Goal: Task Accomplishment & Management: Use online tool/utility

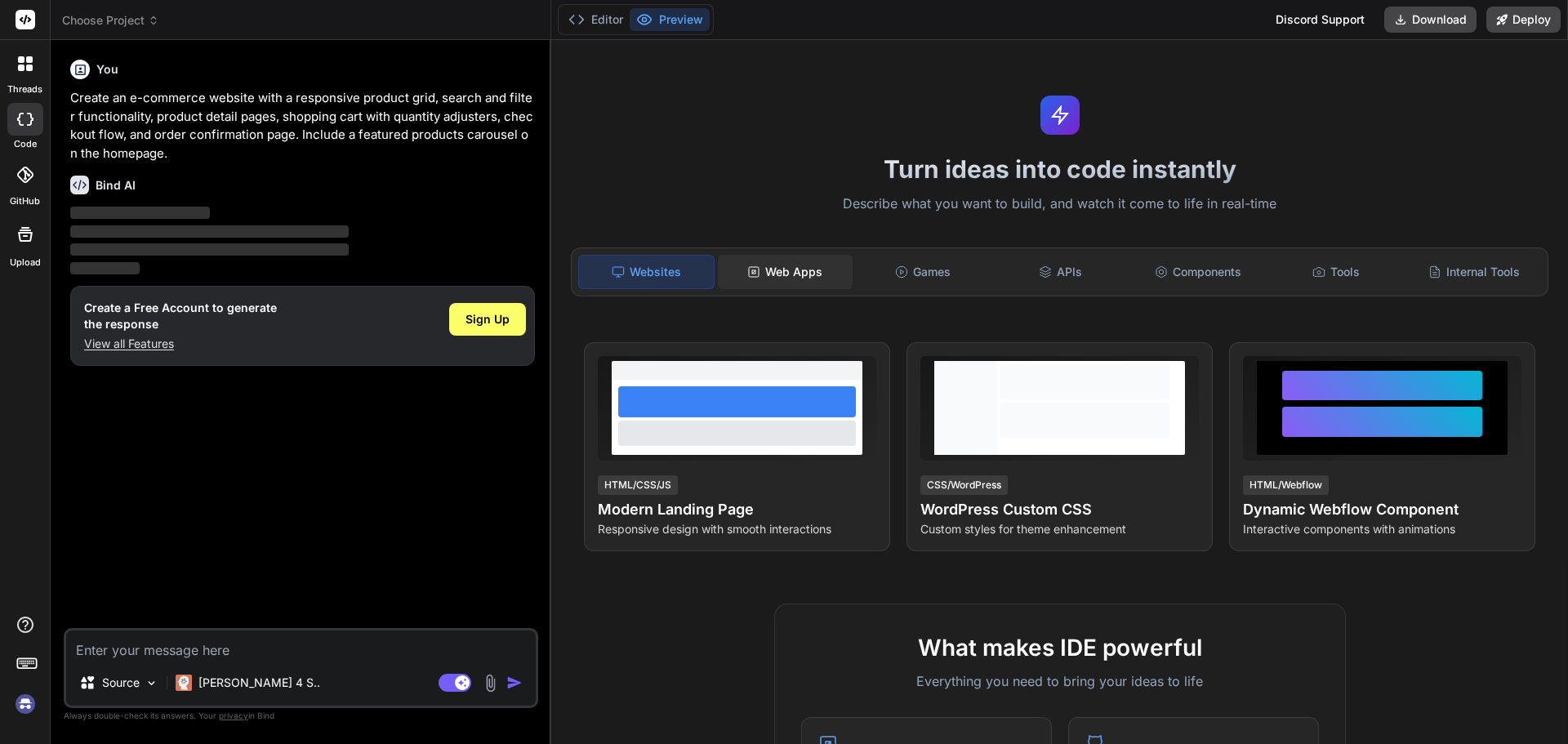
click at [789, 267] on div "Web Apps" at bounding box center [785, 272] width 134 height 34
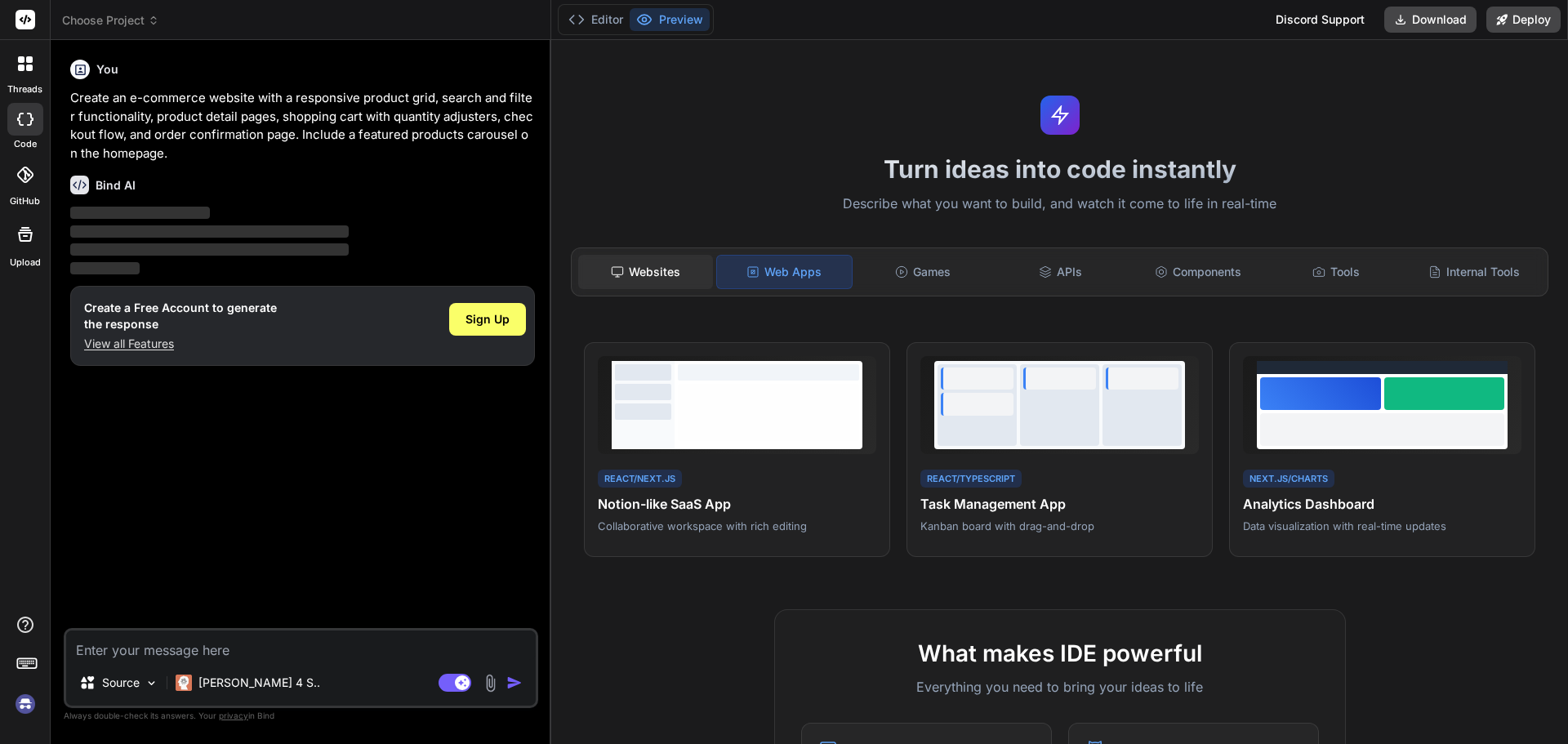
click at [637, 277] on div "Websites" at bounding box center [645, 272] width 134 height 34
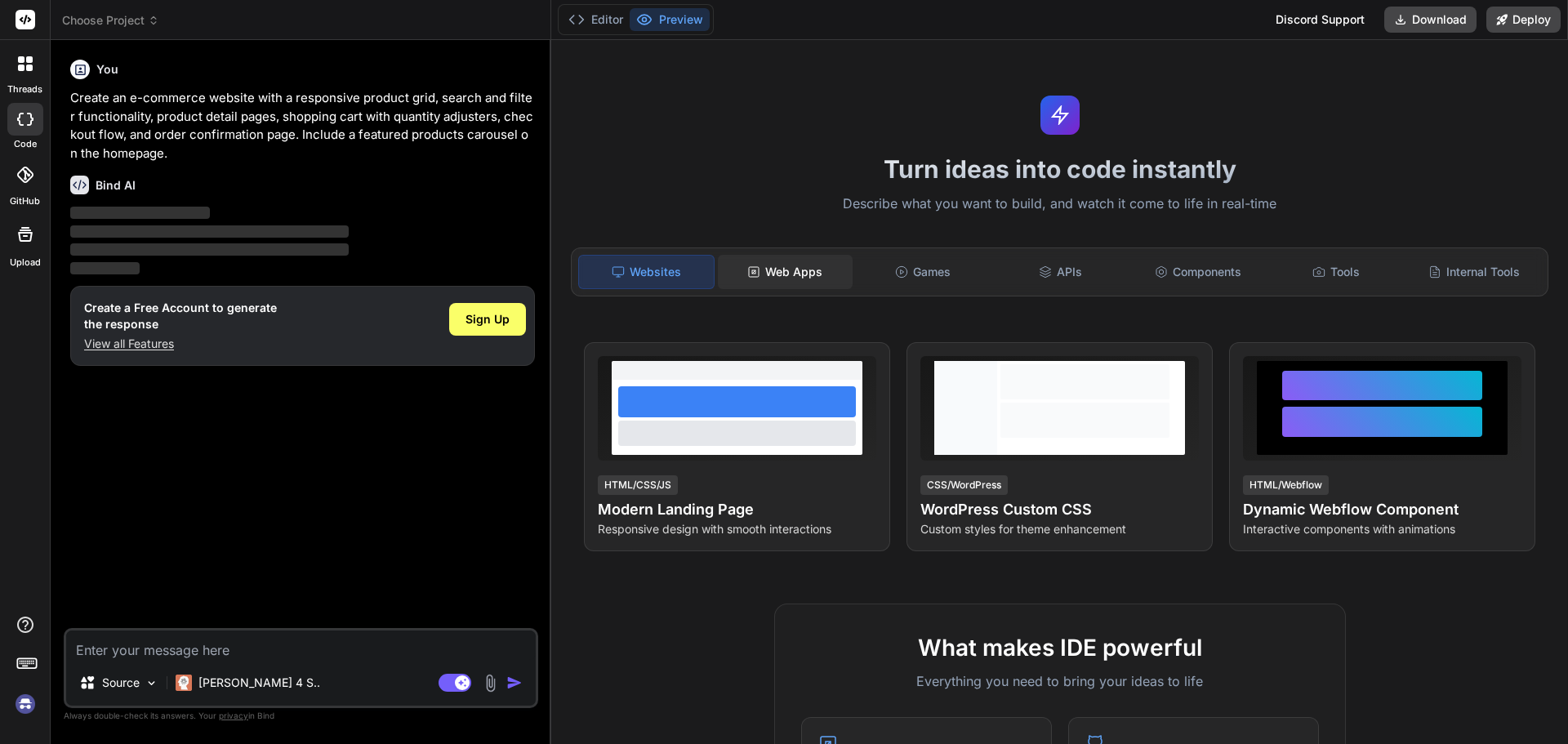
click at [776, 255] on div "Web Apps" at bounding box center [785, 272] width 134 height 34
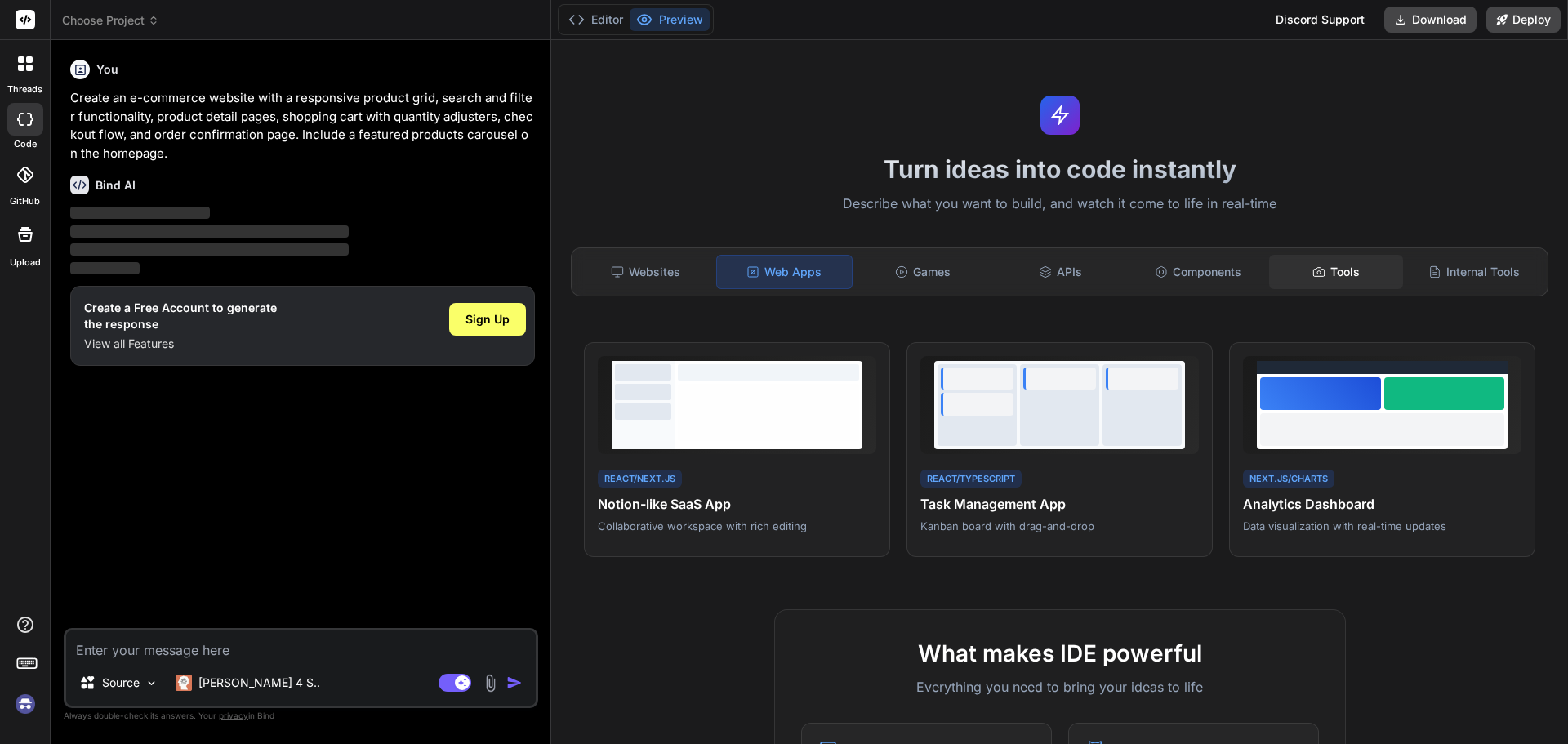
click at [1348, 270] on div "Tools" at bounding box center [1336, 272] width 134 height 34
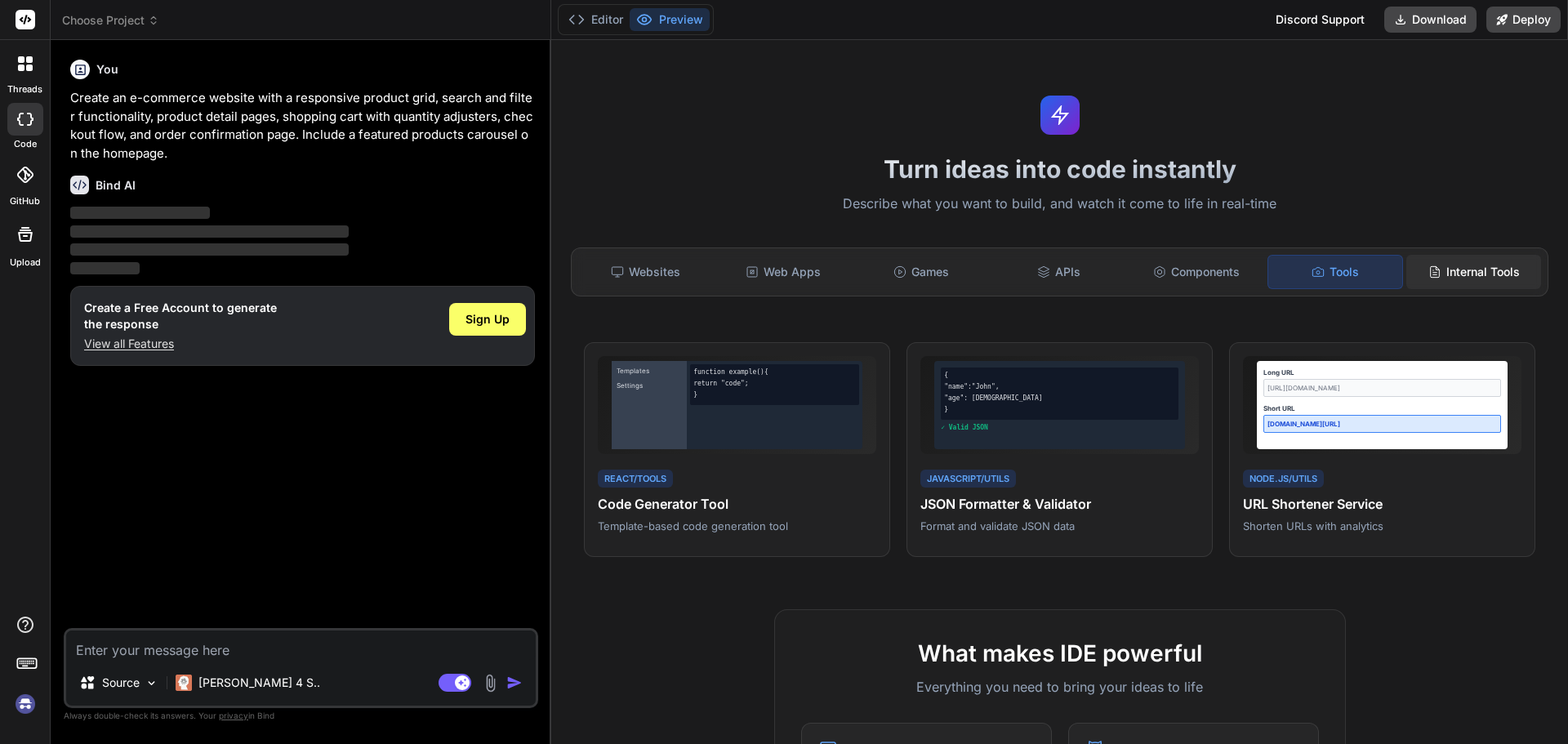
click at [1466, 277] on div "Internal Tools" at bounding box center [1474, 272] width 134 height 34
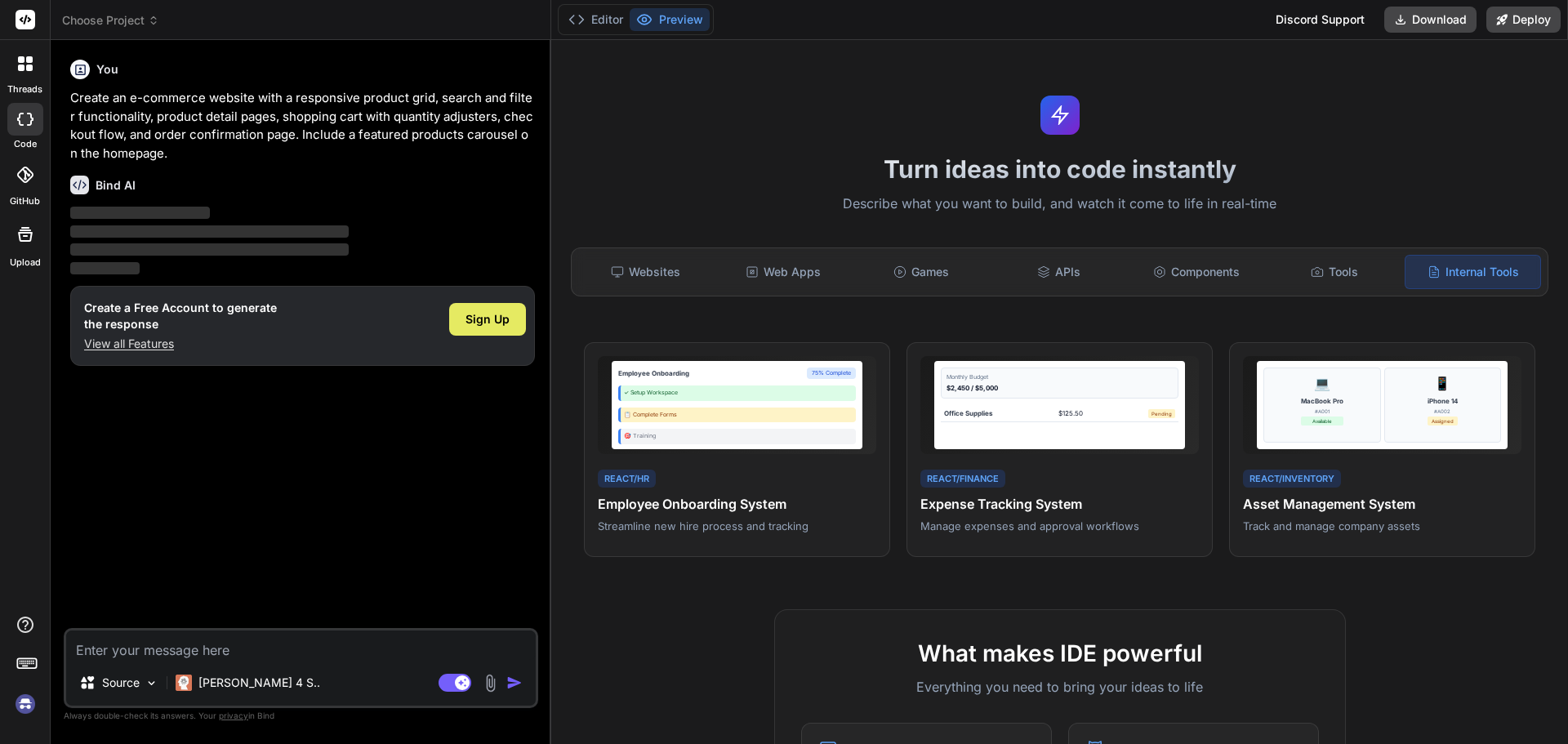
click at [495, 318] on span "Sign Up" at bounding box center [487, 319] width 44 height 17
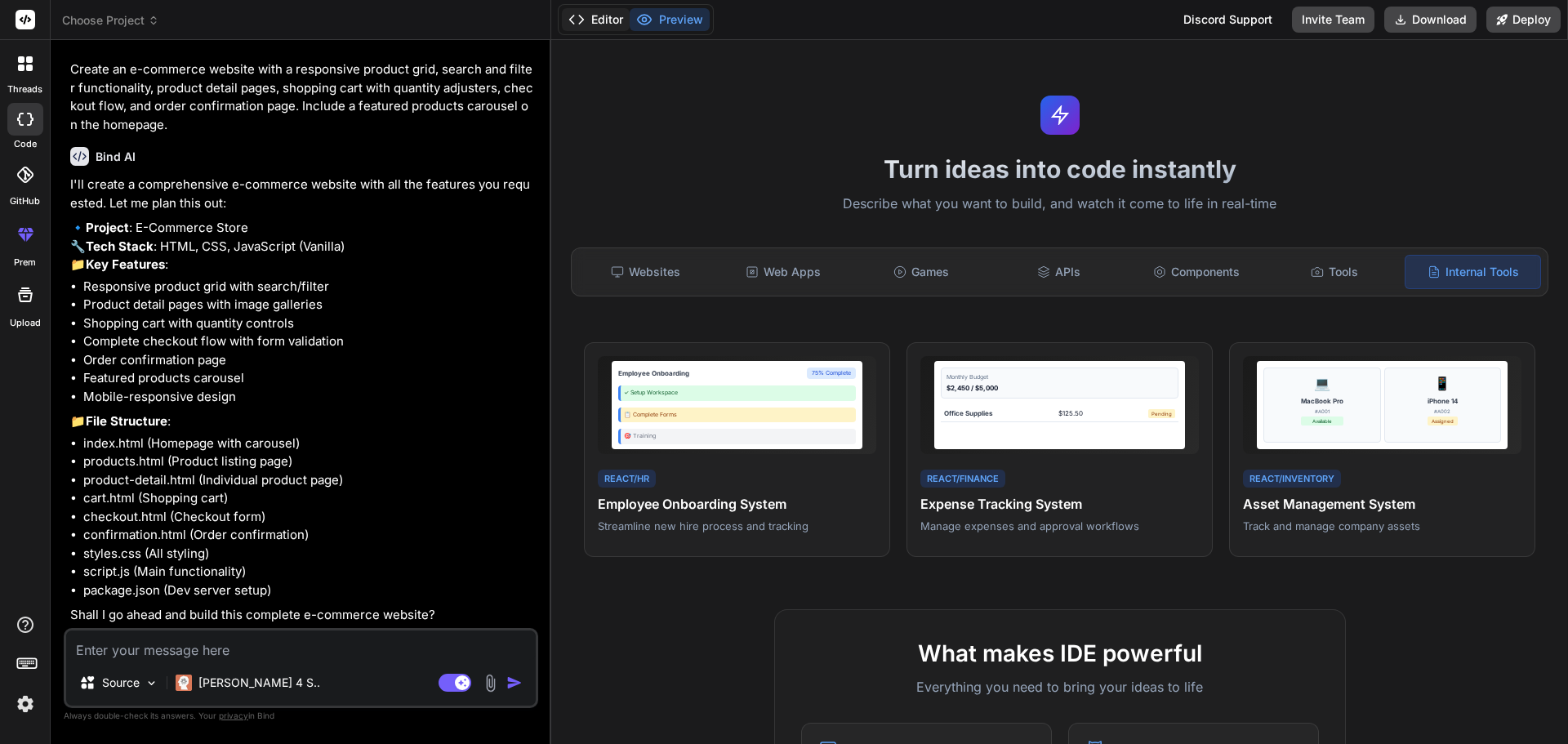
click at [602, 18] on button "Editor" at bounding box center [596, 19] width 68 height 22
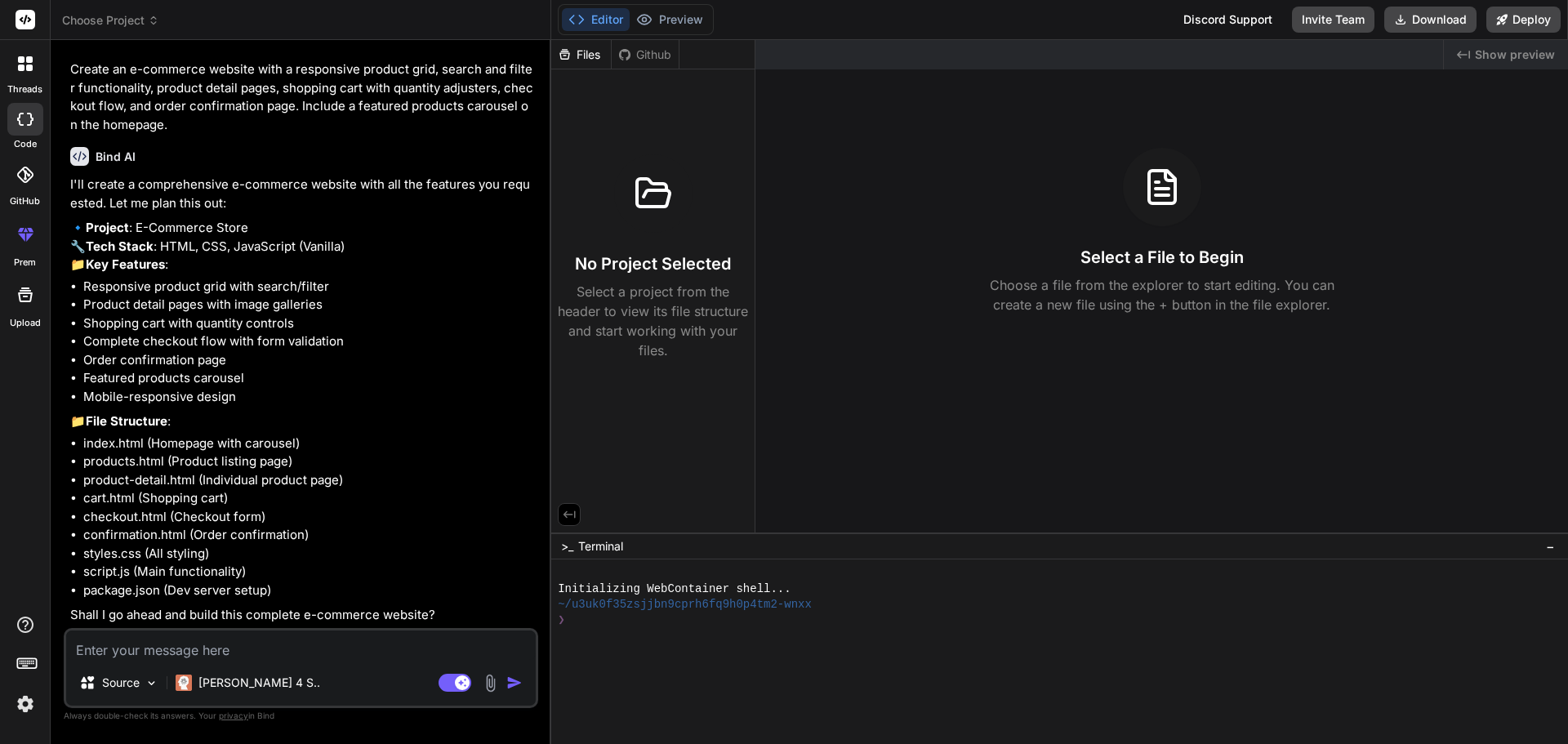
click at [602, 18] on button "Editor" at bounding box center [596, 19] width 68 height 22
click at [669, 19] on button "Preview" at bounding box center [670, 19] width 80 height 22
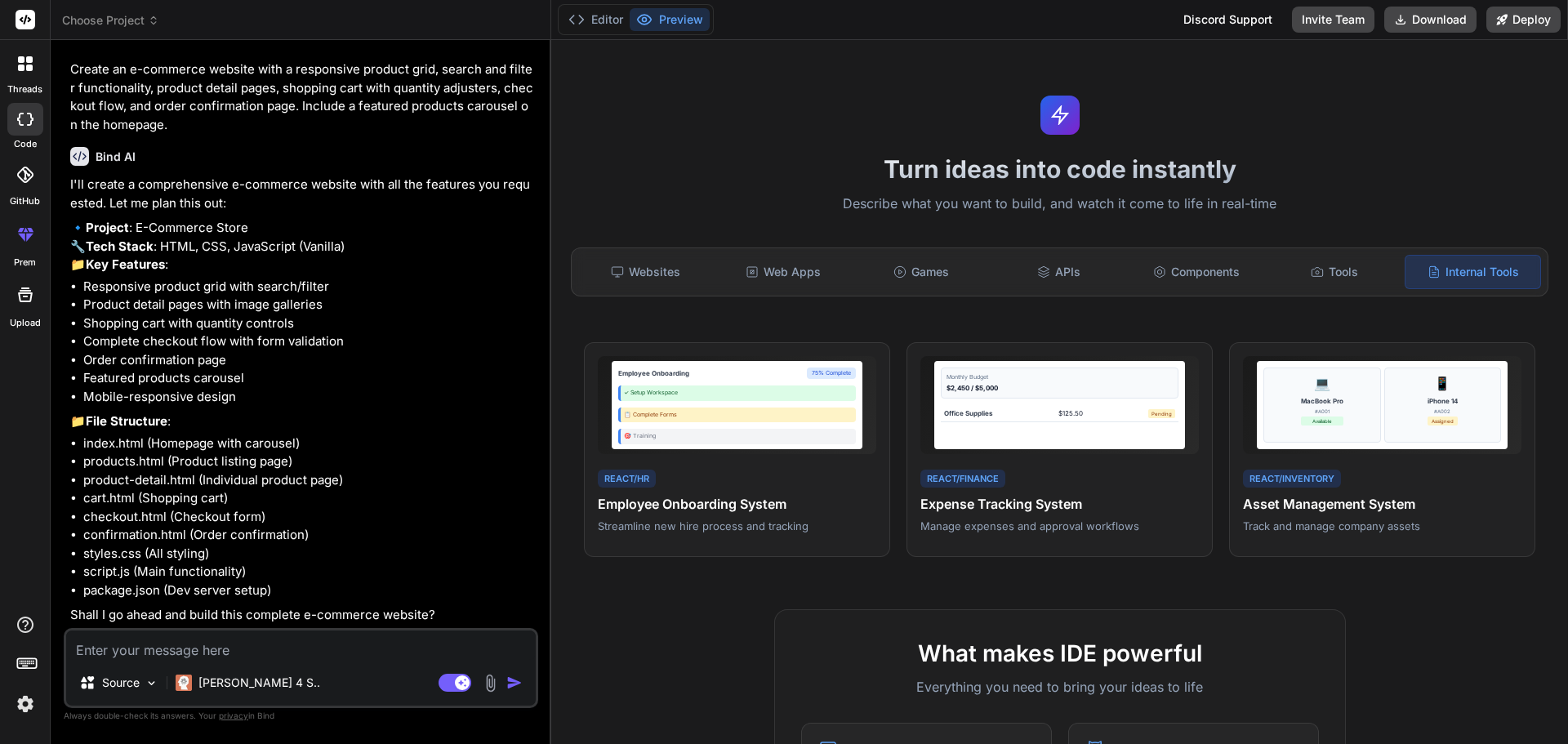
click at [238, 659] on textarea at bounding box center [301, 646] width 469 height 29
type textarea "x"
type textarea "y"
type textarea "x"
type textarea "ye"
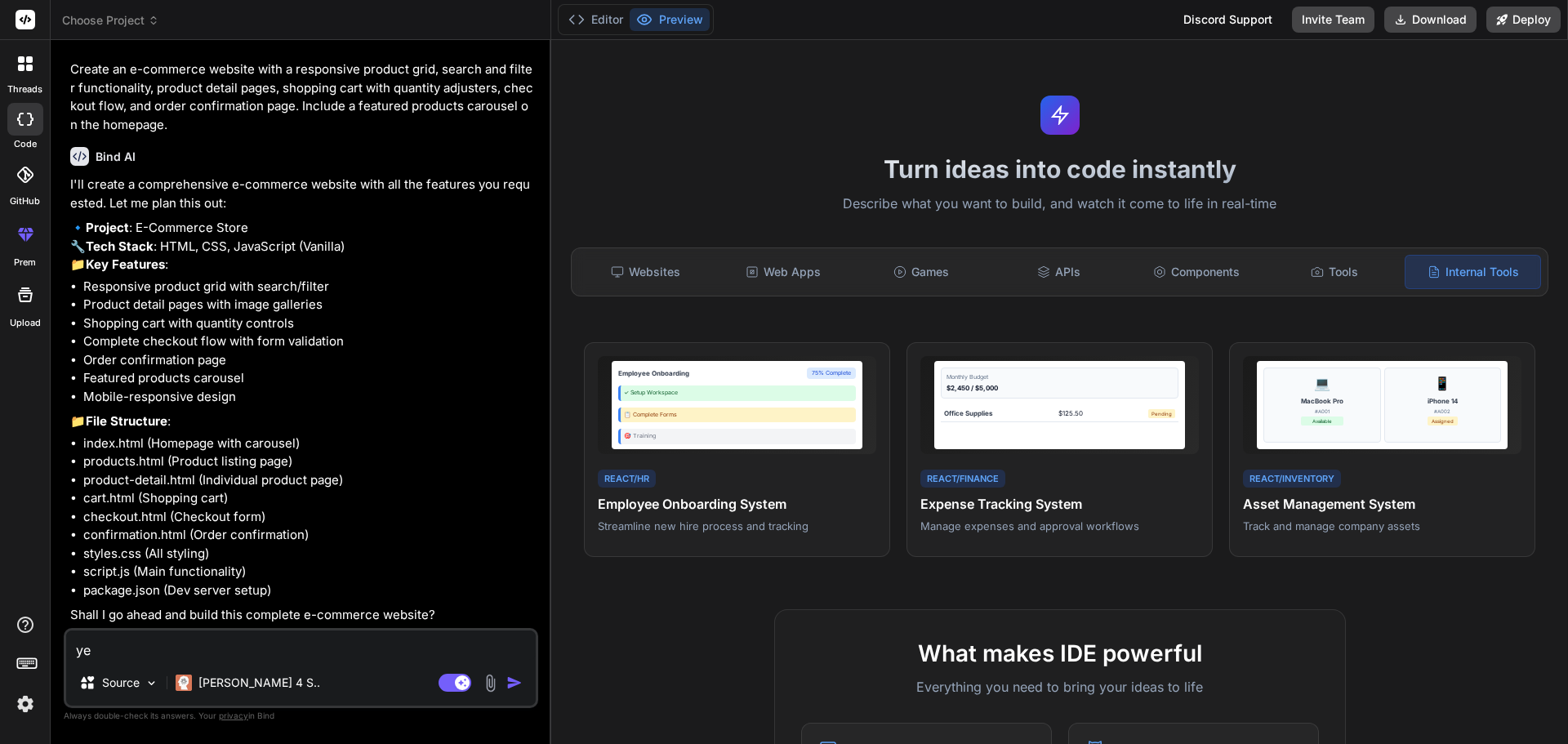
type textarea "x"
type textarea "yes"
type textarea "x"
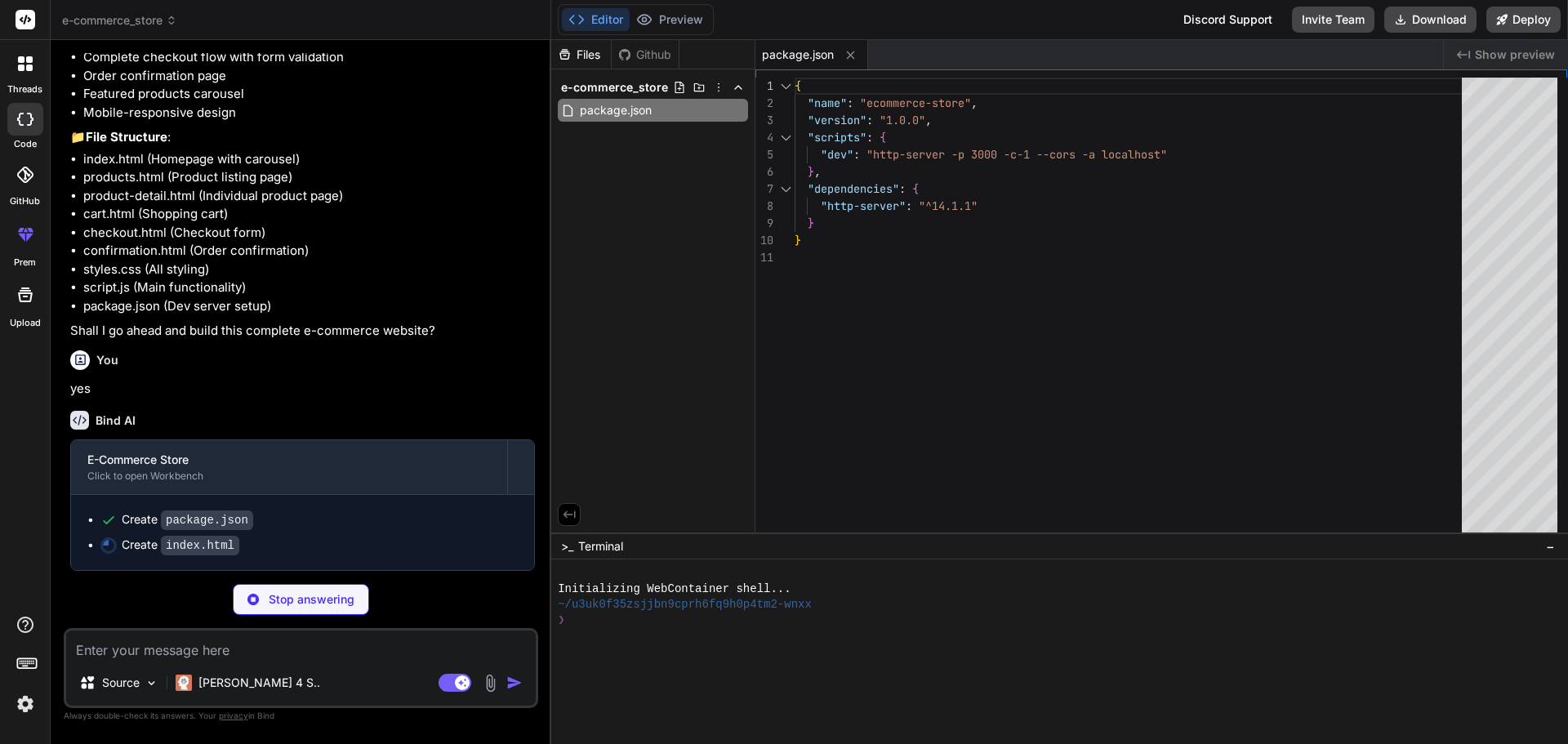
scroll to position [350, 0]
type textarea "x"
type textarea "<div class="container"> <p>&copy; 2024 TechStore. All rights reserved.</p> </di…"
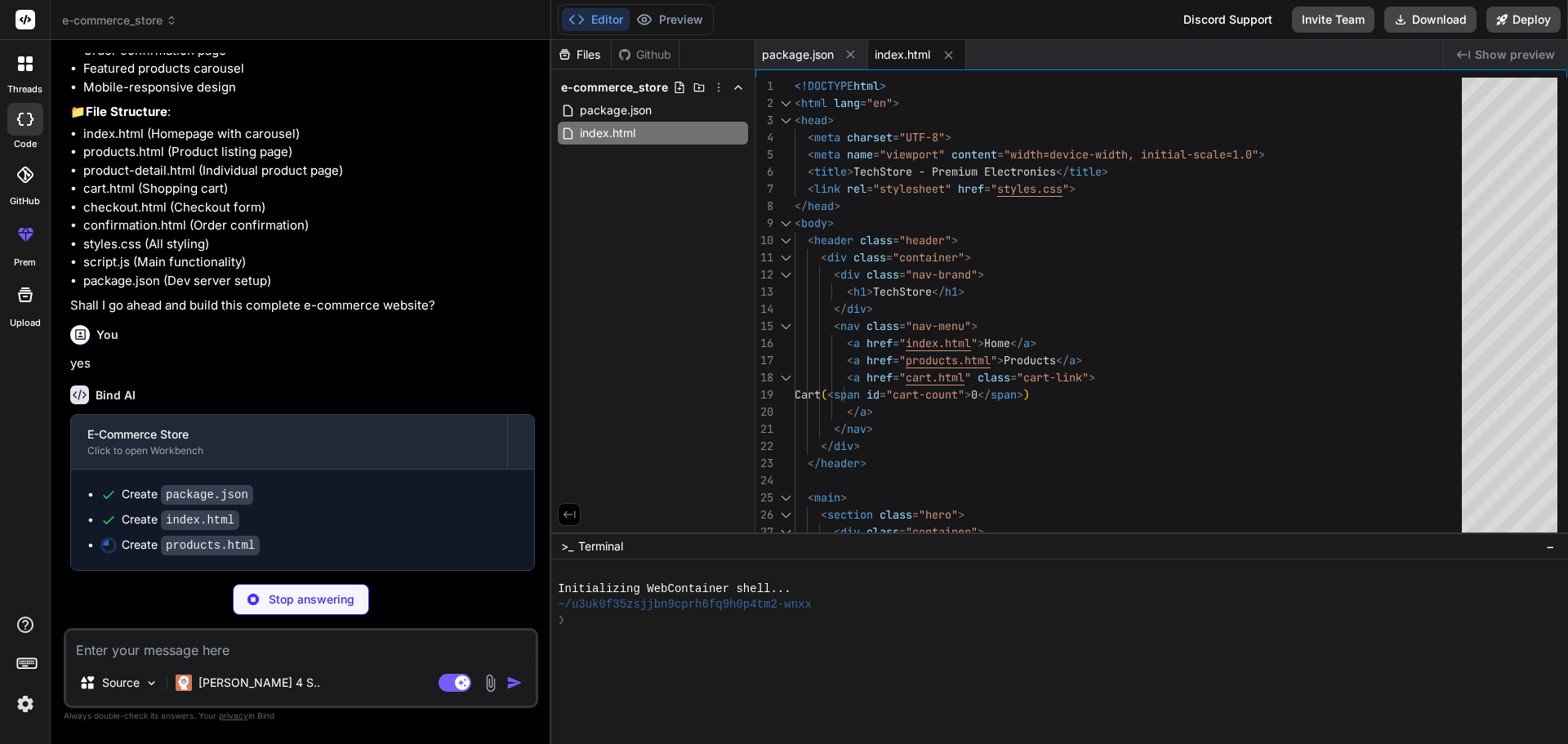
type textarea "x"
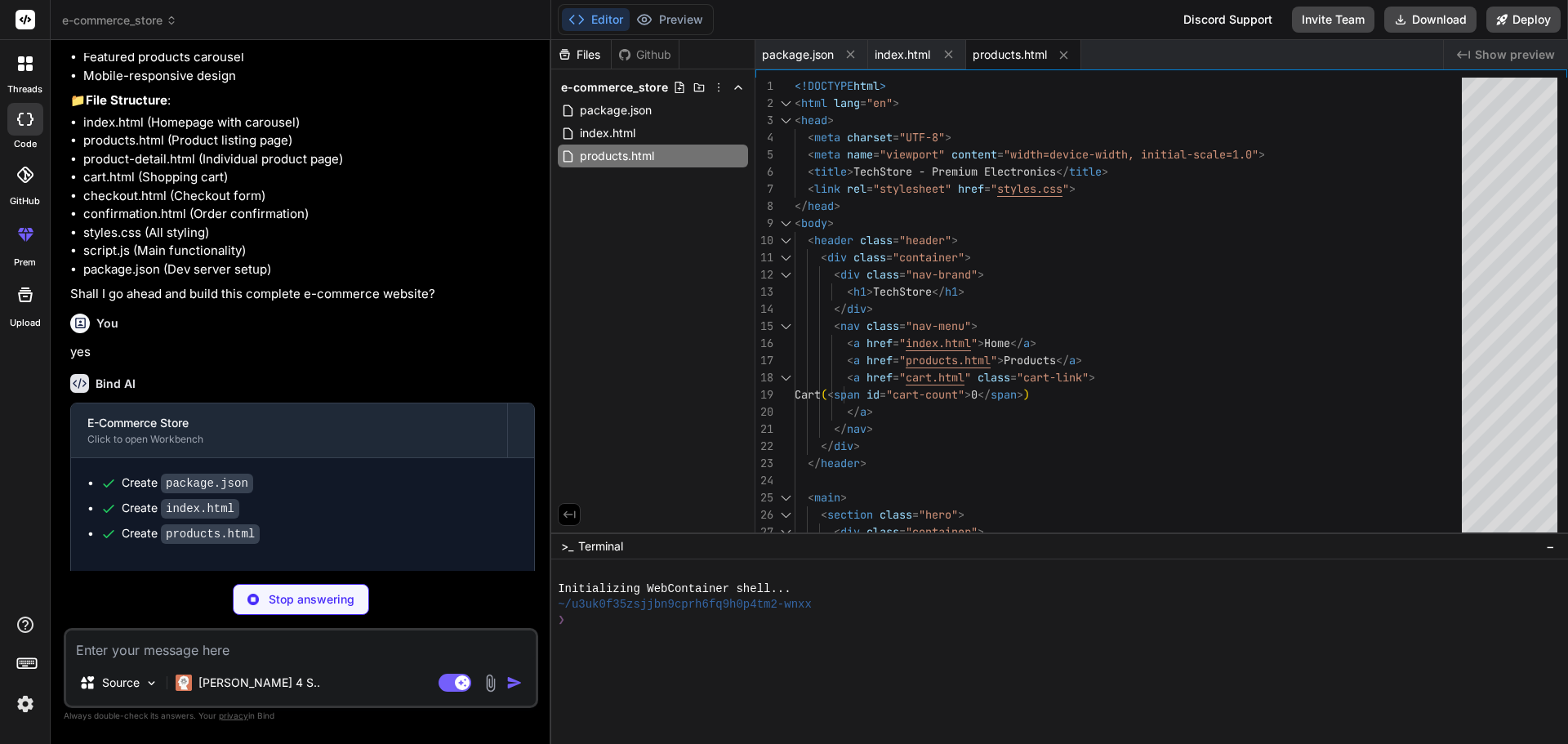
type textarea "x"
type textarea "<script src="script.js"></script> </body> </html>"
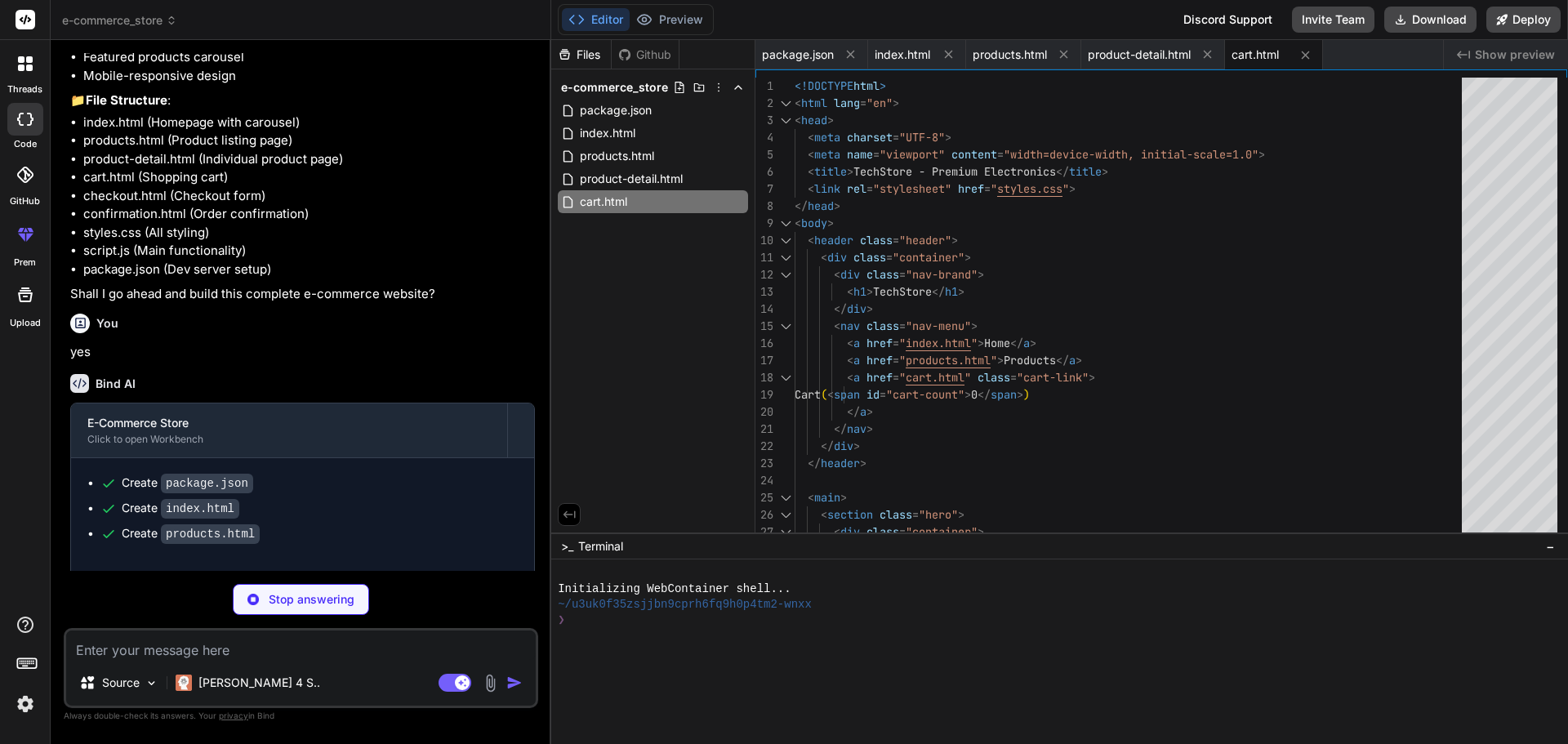
type textarea "x"
type textarea "</footer> <script src="script.js"></script> </body> </html>"
type textarea "x"
type textarea "<p>&copy; 2024 TechStore. All rights reserved.</p> </div> </footer> <script src…"
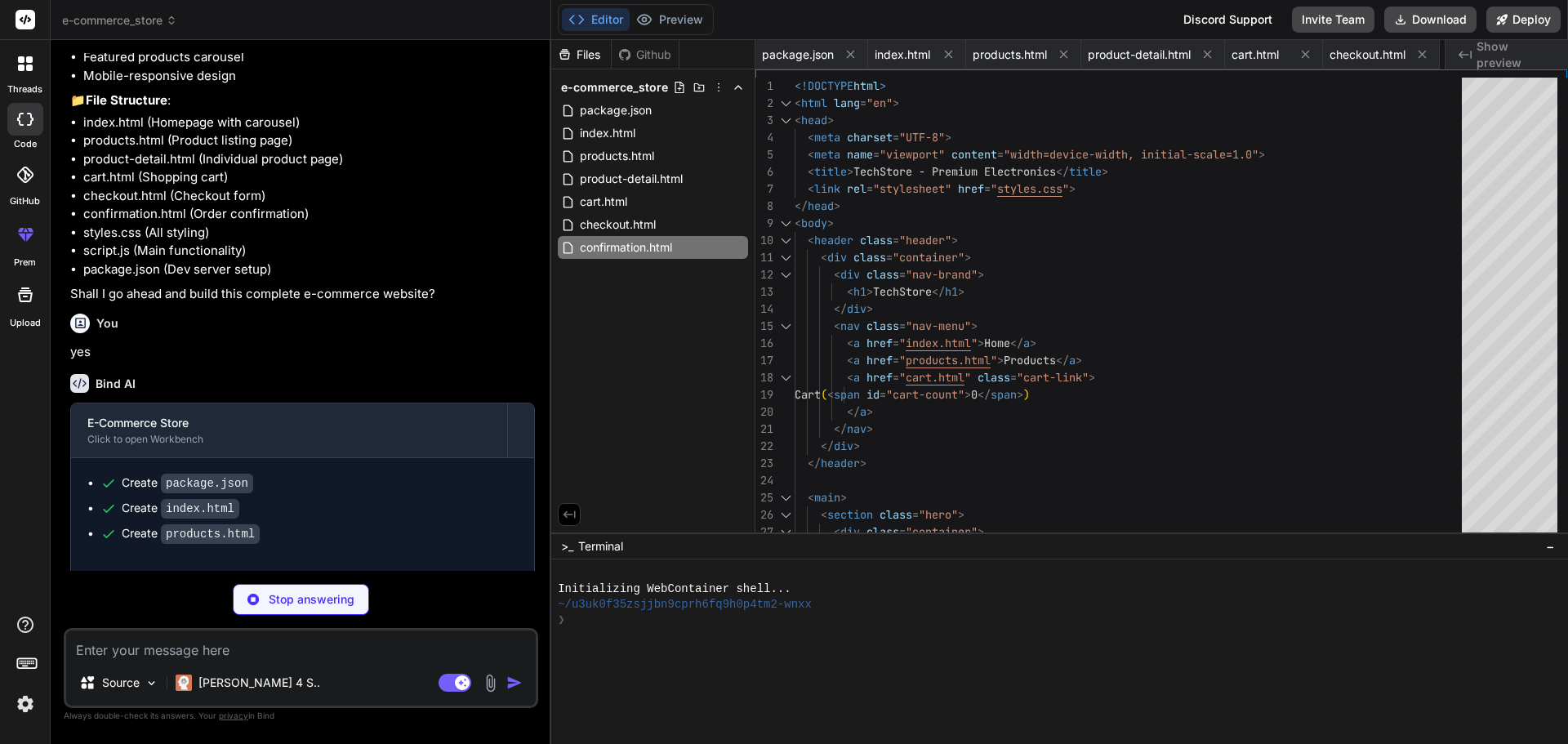
type textarea "x"
type textarea ".product-grid { grid-template-columns: 1fr; } .carousel-item { min-width: 200px…"
type textarea "x"
type textarea "} }"
type textarea "x"
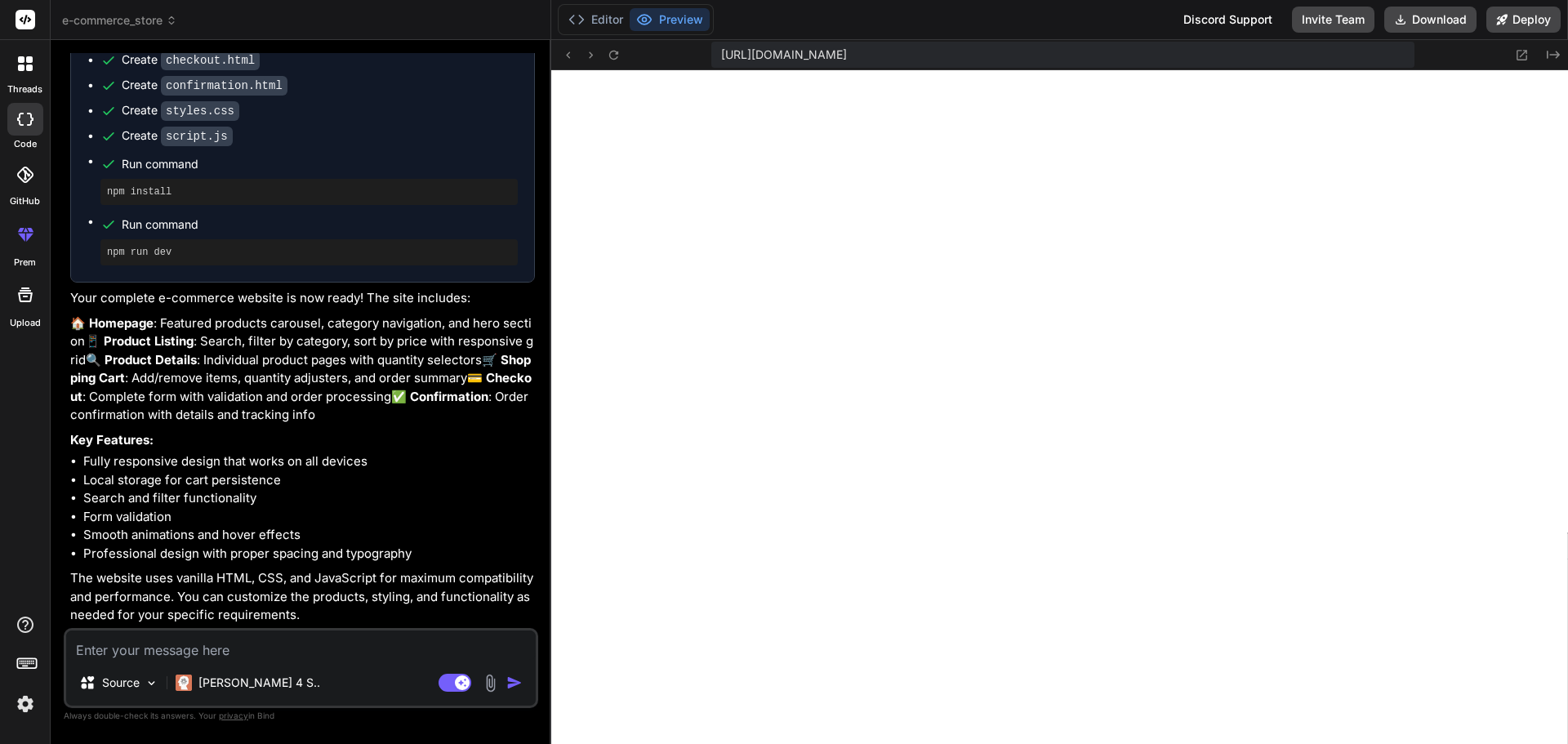
scroll to position [807, 0]
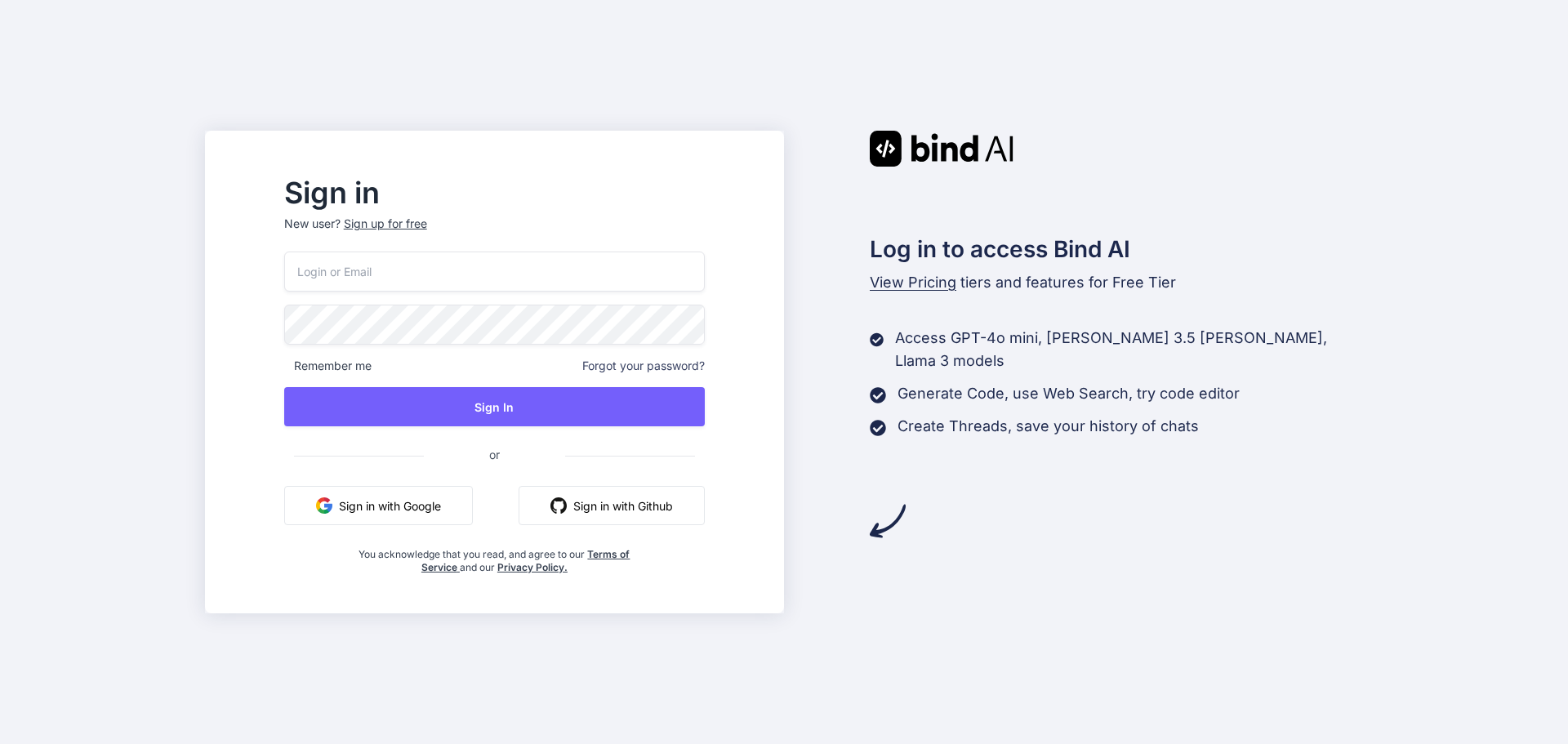
click at [467, 504] on button "Sign in with Google" at bounding box center [379, 505] width 189 height 39
